Goal: Information Seeking & Learning: Check status

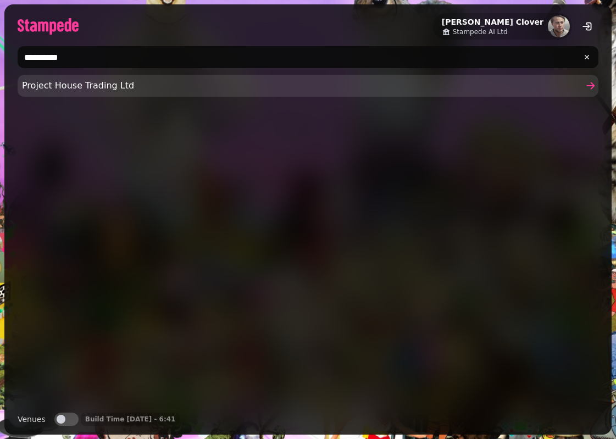
type input "**********"
click at [97, 94] on link "Project House Trading Ltd" at bounding box center [308, 86] width 581 height 22
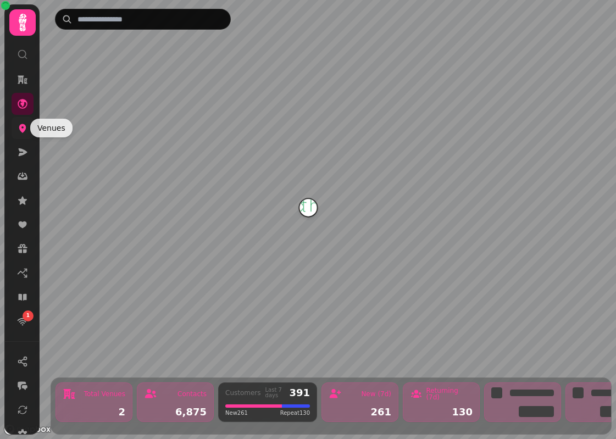
click at [20, 130] on icon at bounding box center [22, 128] width 11 height 11
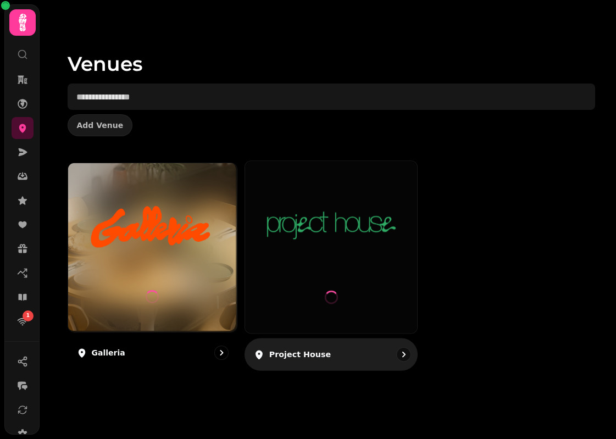
click at [320, 245] on img at bounding box center [331, 226] width 129 height 72
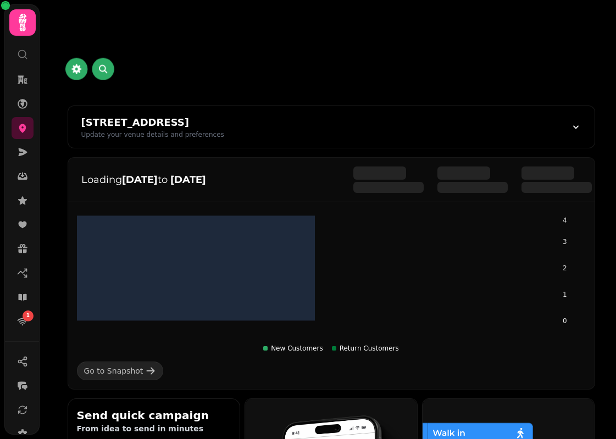
scroll to position [677, 0]
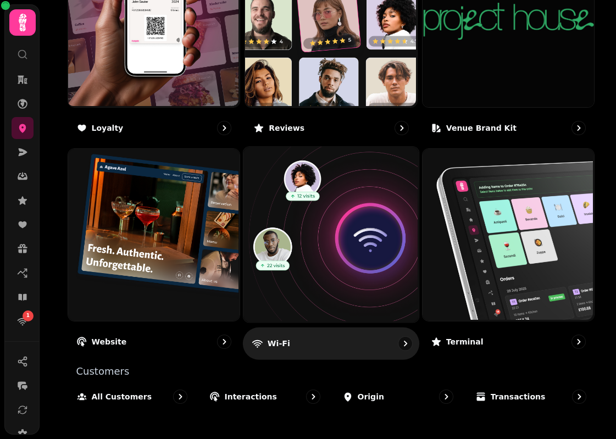
click at [297, 246] on img at bounding box center [329, 233] width 175 height 175
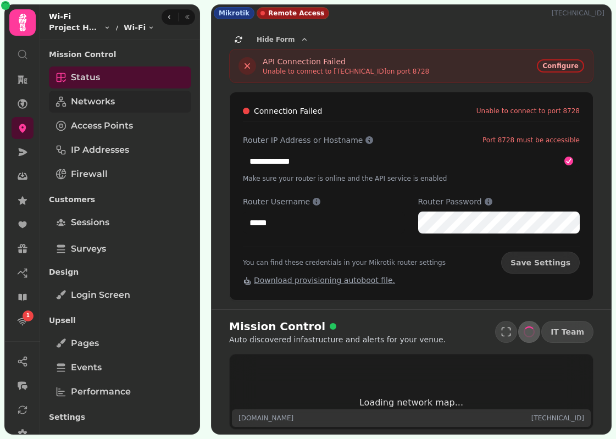
click at [100, 97] on span "Networks" at bounding box center [93, 101] width 44 height 13
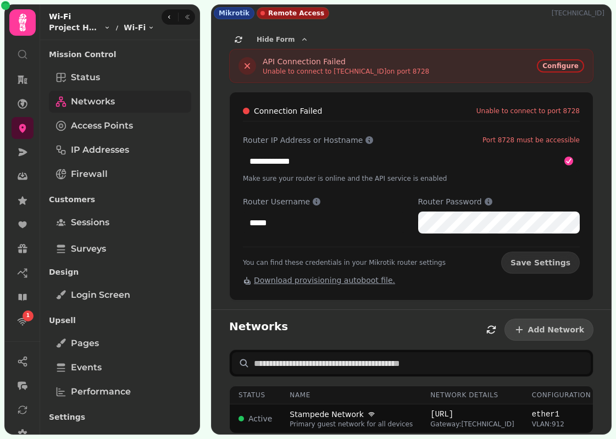
click at [93, 104] on span "Networks" at bounding box center [93, 101] width 44 height 13
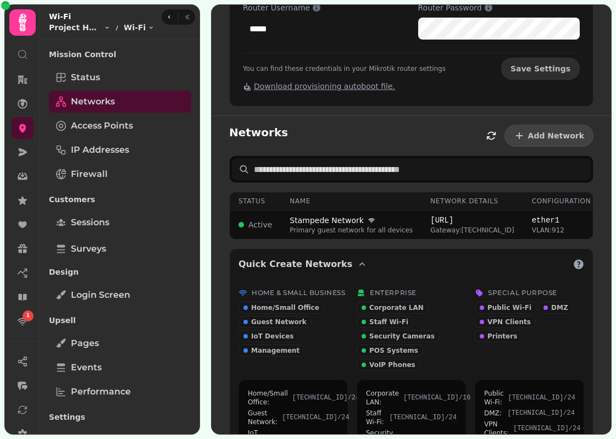
scroll to position [100, 0]
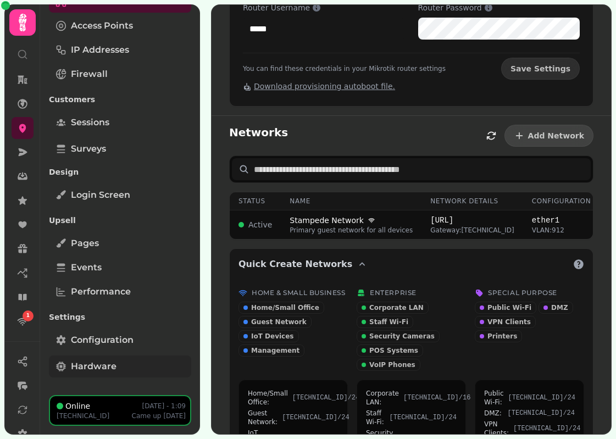
click at [98, 365] on span "Hardware" at bounding box center [94, 366] width 46 height 13
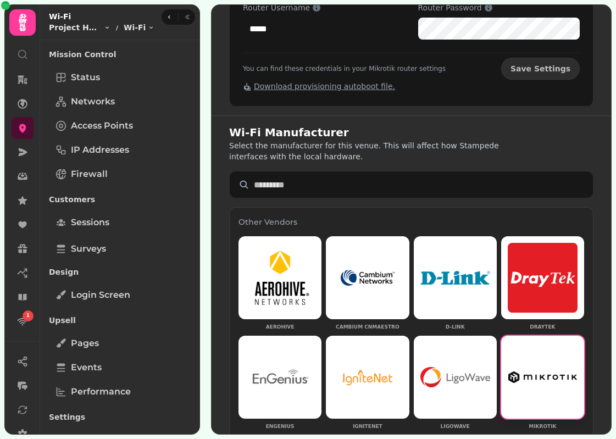
click at [111, 211] on div "Customers Sessions" at bounding box center [120, 213] width 142 height 46
click at [98, 218] on span "Sessions" at bounding box center [90, 222] width 38 height 13
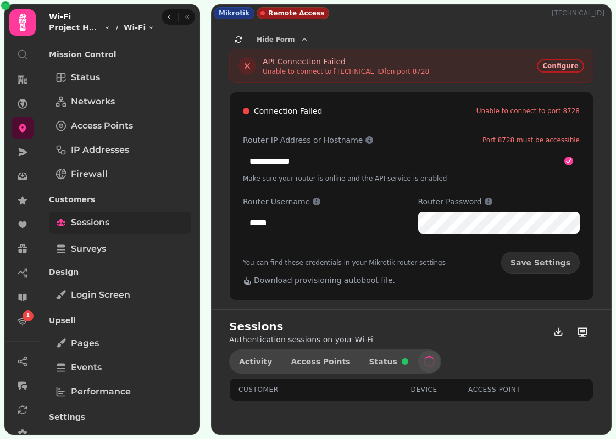
select select "**"
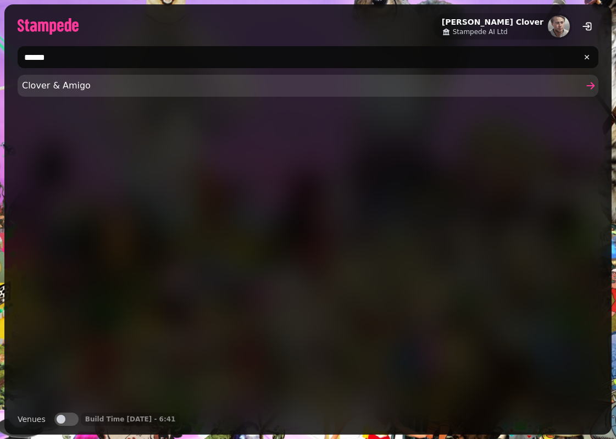
type input "******"
click at [110, 82] on span "Clover & Amigo" at bounding box center [302, 85] width 561 height 13
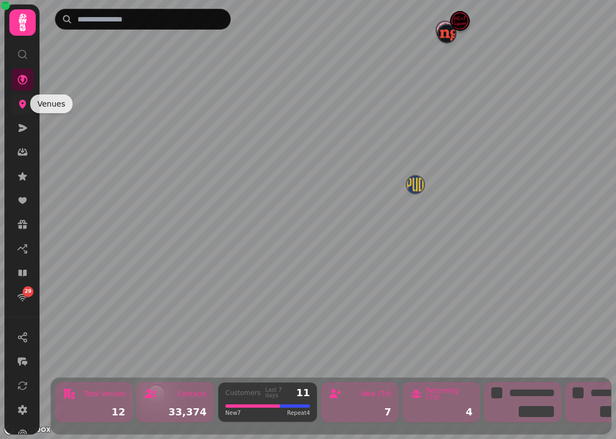
click at [17, 107] on icon at bounding box center [22, 103] width 11 height 11
